Goal: Task Accomplishment & Management: Manage account settings

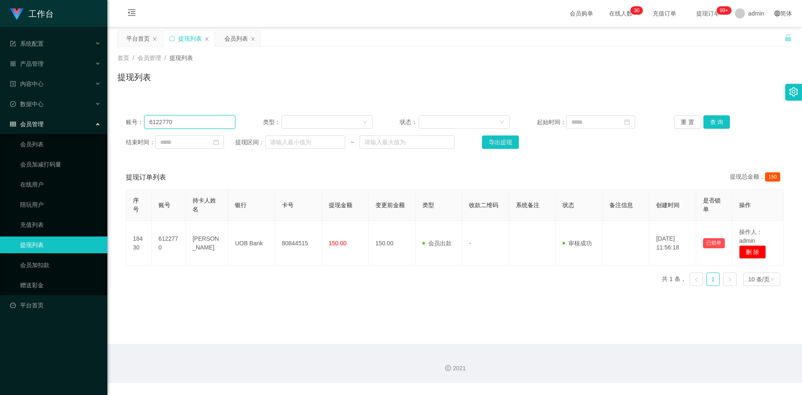
click at [191, 123] on input "6122770" at bounding box center [189, 121] width 91 height 13
click at [713, 123] on button "查 询" at bounding box center [717, 121] width 27 height 13
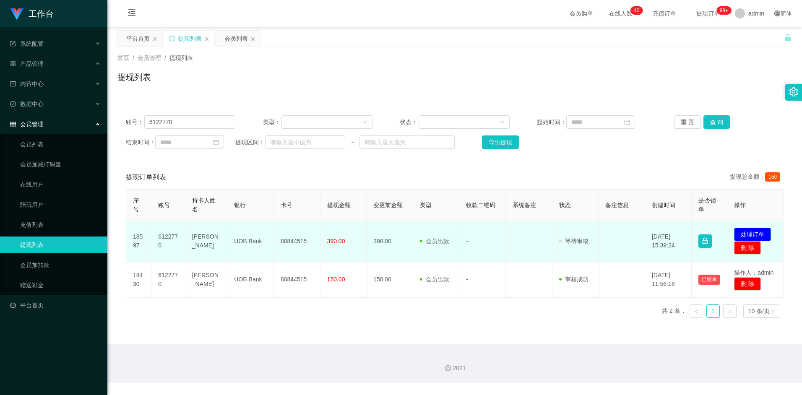
click at [752, 233] on button "处理订单" at bounding box center [752, 234] width 37 height 13
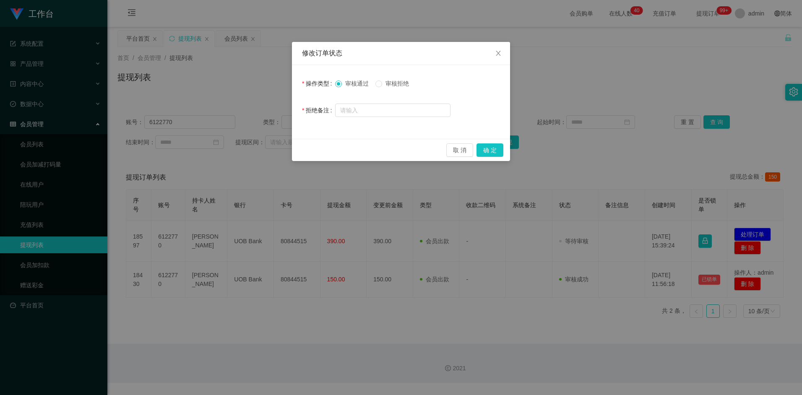
click at [347, 81] on span "审核通过" at bounding box center [357, 83] width 30 height 7
drag, startPoint x: 481, startPoint y: 146, endPoint x: 490, endPoint y: 161, distance: 17.2
click at [483, 146] on button "确 定" at bounding box center [490, 149] width 27 height 13
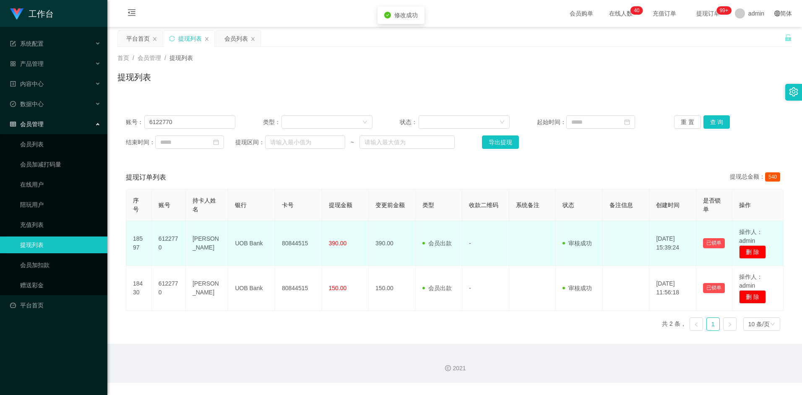
click at [467, 251] on td "-" at bounding box center [485, 243] width 47 height 45
click at [298, 245] on td "80844515" at bounding box center [298, 243] width 47 height 45
click at [200, 238] on td "[PERSON_NAME]" at bounding box center [207, 243] width 42 height 45
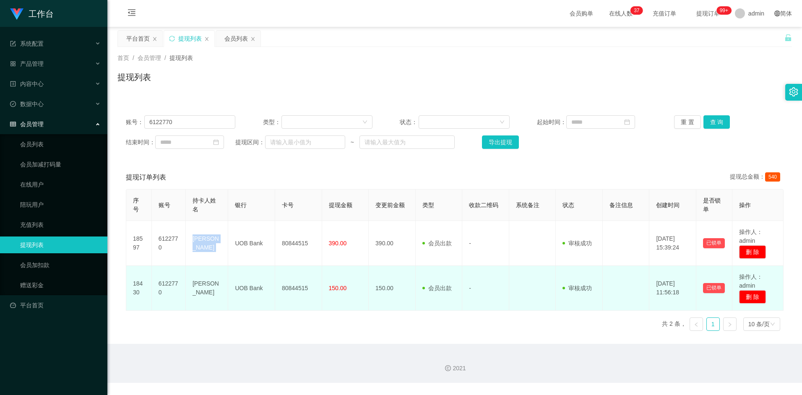
copy td "[PERSON_NAME]"
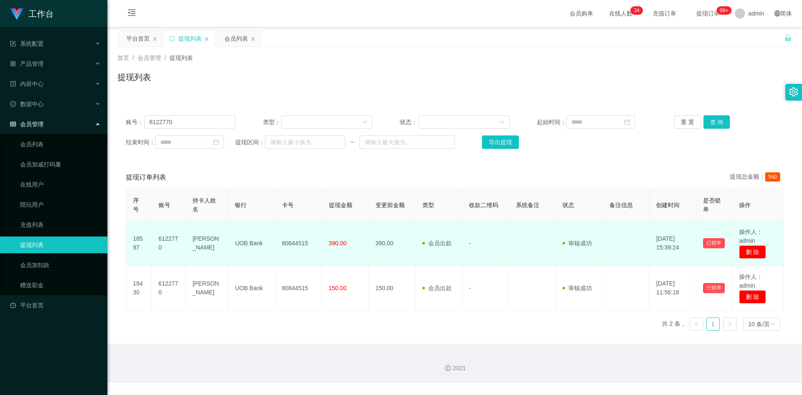
click at [250, 242] on td "UOB Bank" at bounding box center [251, 243] width 47 height 45
copy td "UOB Bank"
click at [294, 245] on td "80844515" at bounding box center [298, 243] width 47 height 45
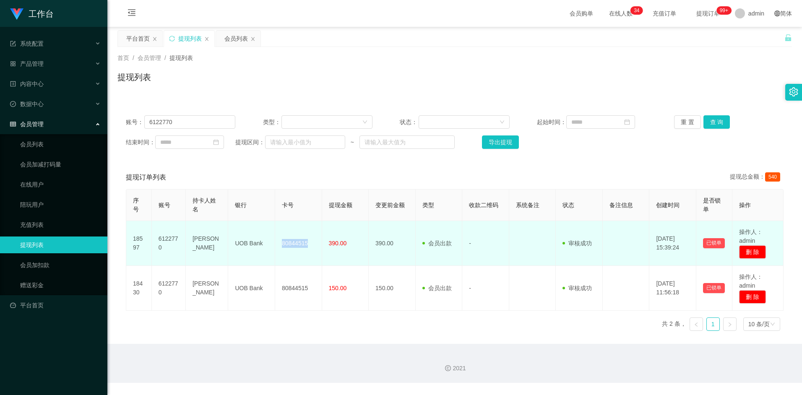
click at [294, 245] on td "80844515" at bounding box center [298, 243] width 47 height 45
copy td "80844515"
click at [295, 250] on td "80844515" at bounding box center [298, 243] width 47 height 45
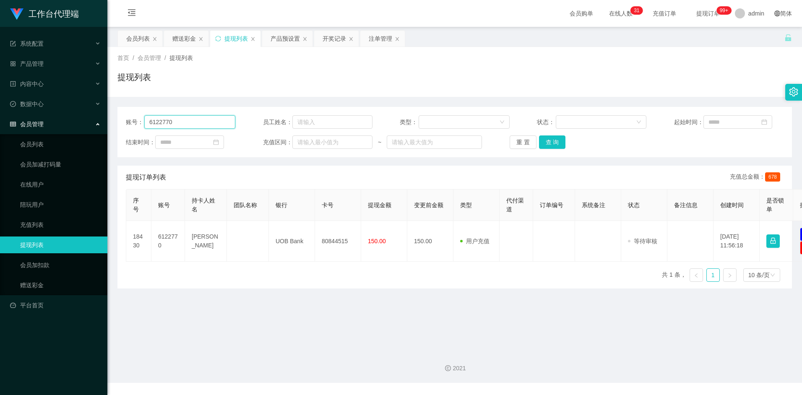
drag, startPoint x: 0, startPoint y: 0, endPoint x: 193, endPoint y: 121, distance: 228.3
click at [193, 121] on input "6122770" at bounding box center [189, 121] width 91 height 13
click at [555, 143] on button "查 询" at bounding box center [552, 142] width 27 height 13
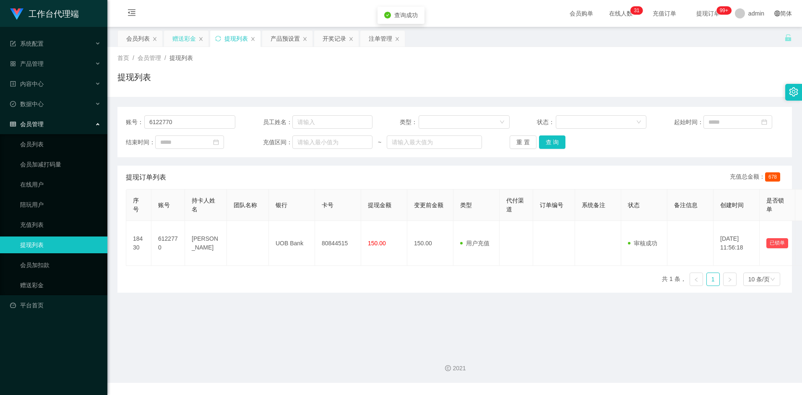
click at [177, 37] on div "赠送彩金" at bounding box center [183, 39] width 23 height 16
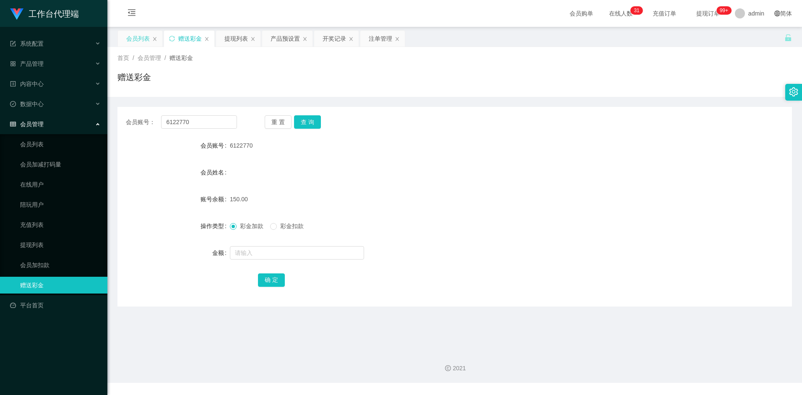
click at [134, 37] on div "会员列表" at bounding box center [137, 39] width 23 height 16
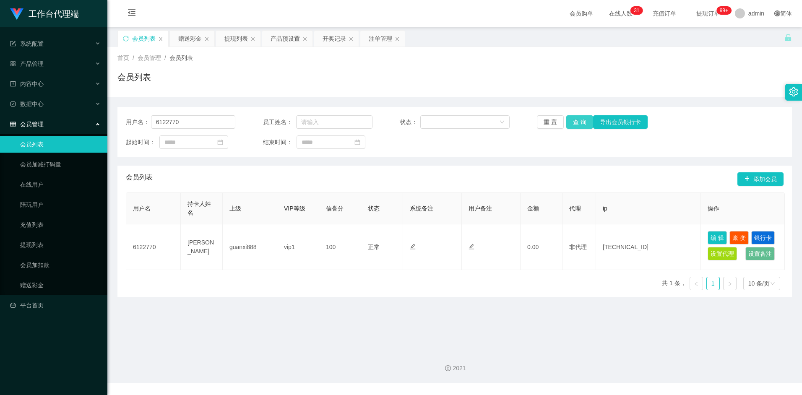
click at [576, 121] on button "查 询" at bounding box center [579, 121] width 27 height 13
click at [585, 119] on button "查 询" at bounding box center [579, 121] width 27 height 13
